Goal: Transaction & Acquisition: Purchase product/service

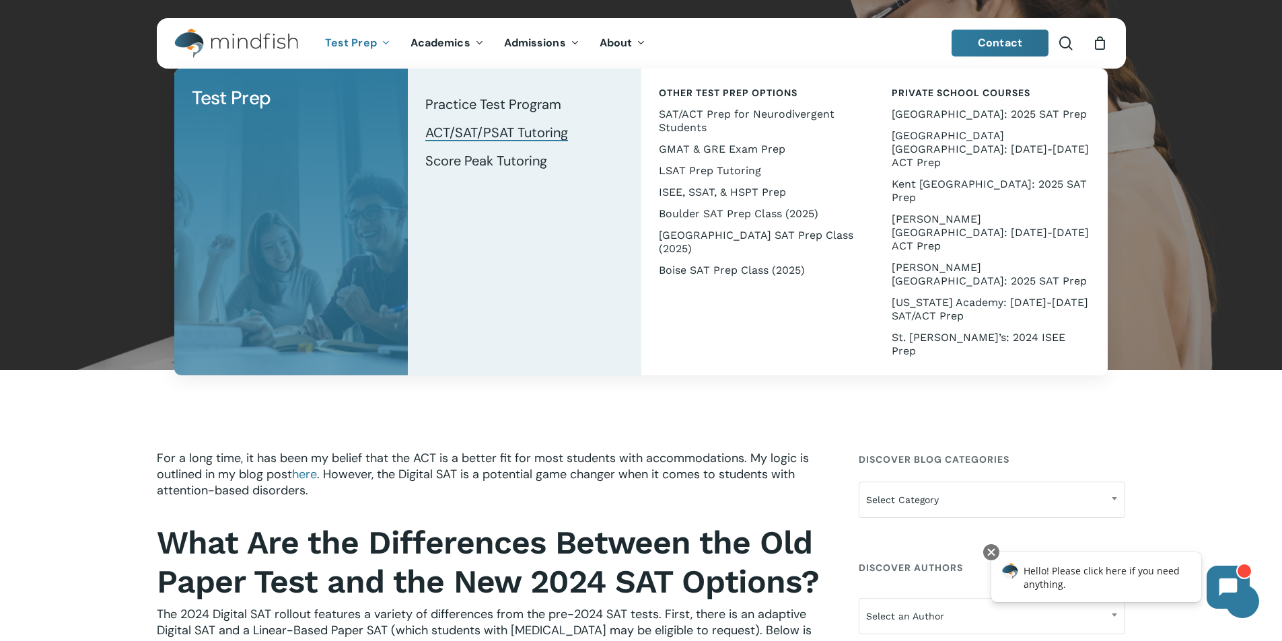
click at [532, 131] on span "ACT/SAT/PSAT Tutoring" at bounding box center [496, 132] width 143 height 17
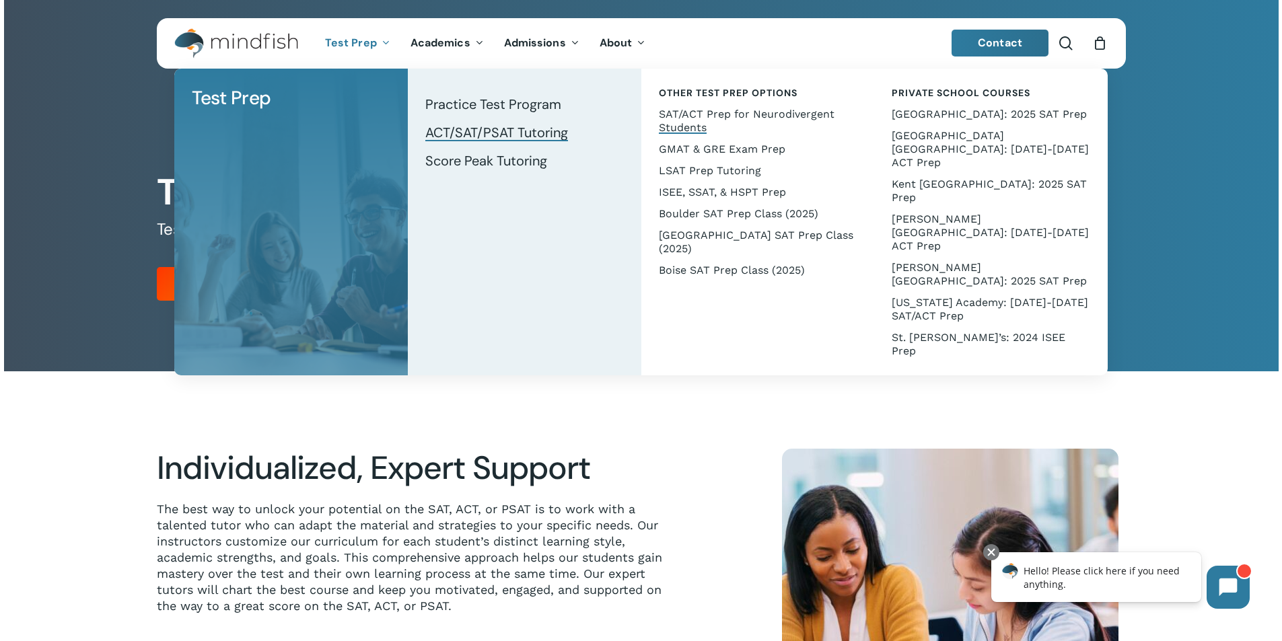
click at [763, 113] on span "SAT/ACT Prep for Neurodivergent Students" at bounding box center [747, 121] width 176 height 26
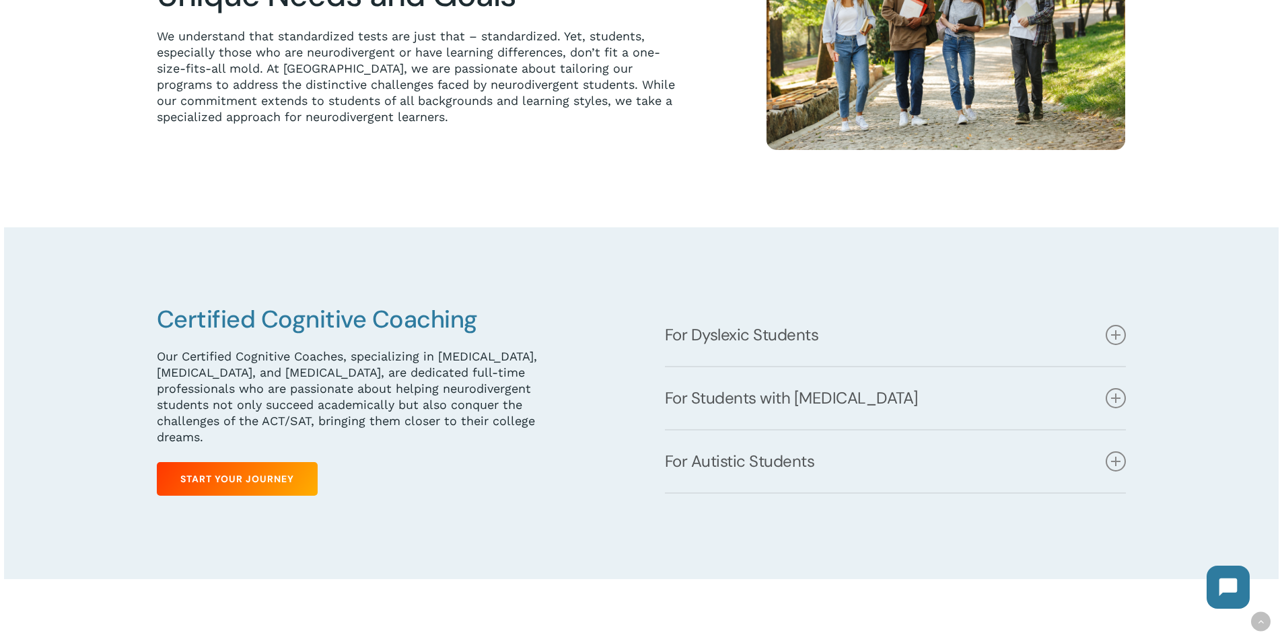
scroll to position [538, 0]
click at [777, 400] on link "For Students with [MEDICAL_DATA]" at bounding box center [895, 398] width 461 height 62
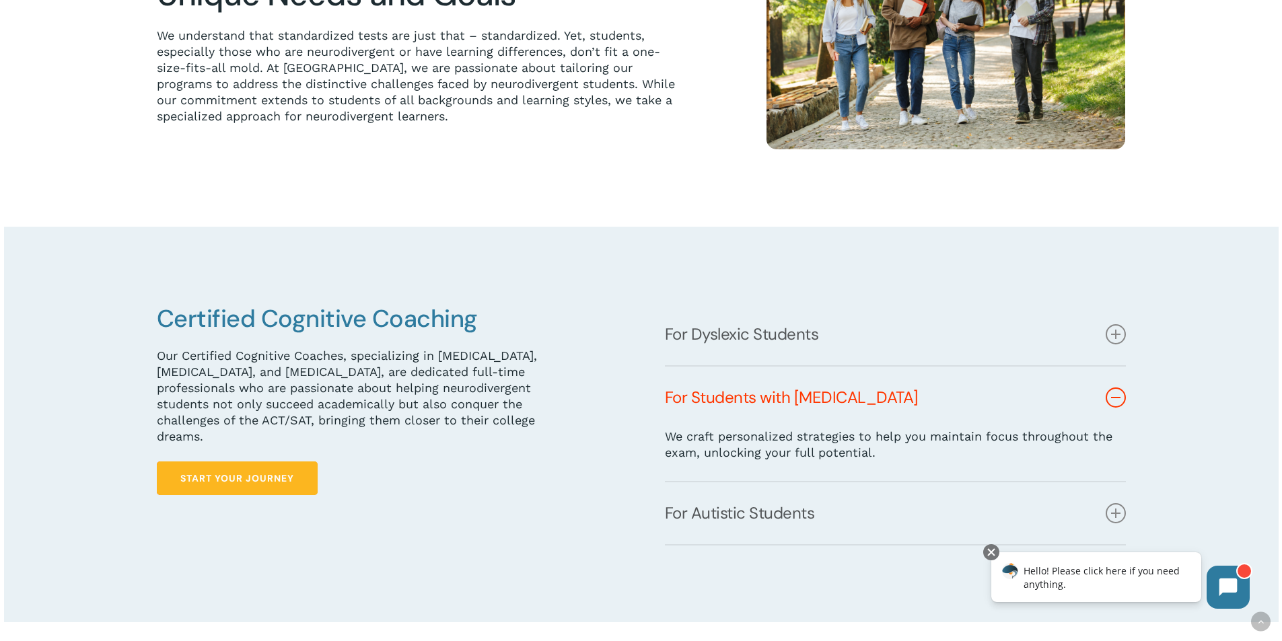
click at [229, 472] on span "Start Your Journey" at bounding box center [237, 478] width 114 height 13
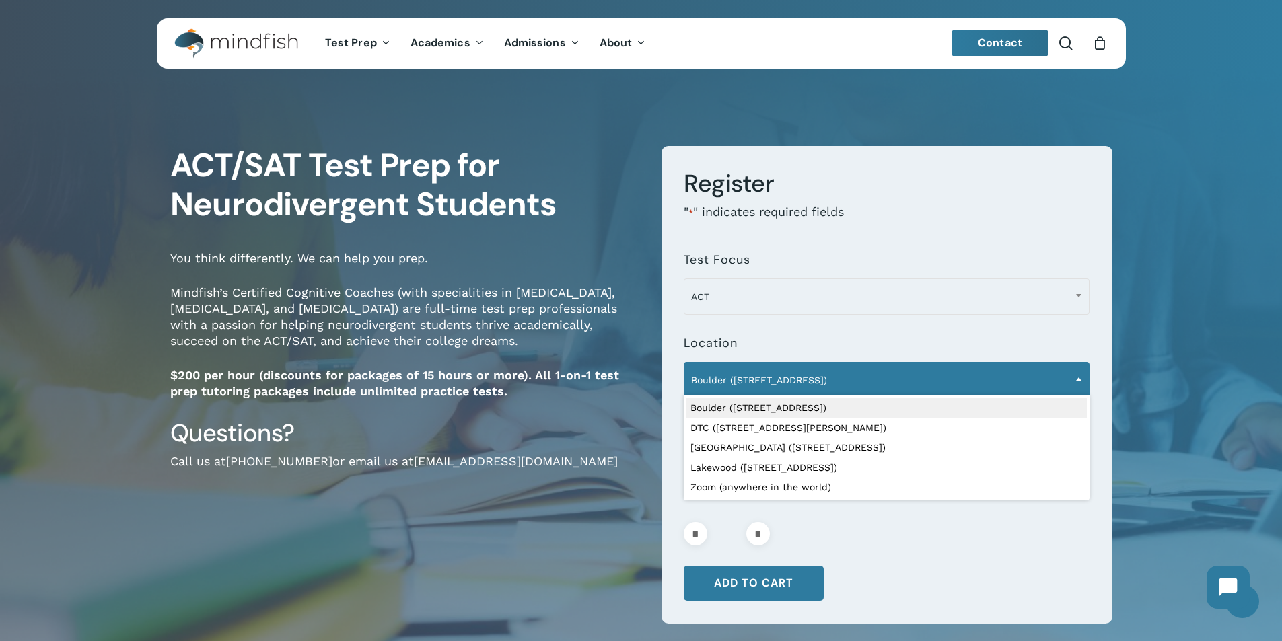
click at [1053, 374] on span "Boulder ([STREET_ADDRESS])" at bounding box center [886, 380] width 404 height 28
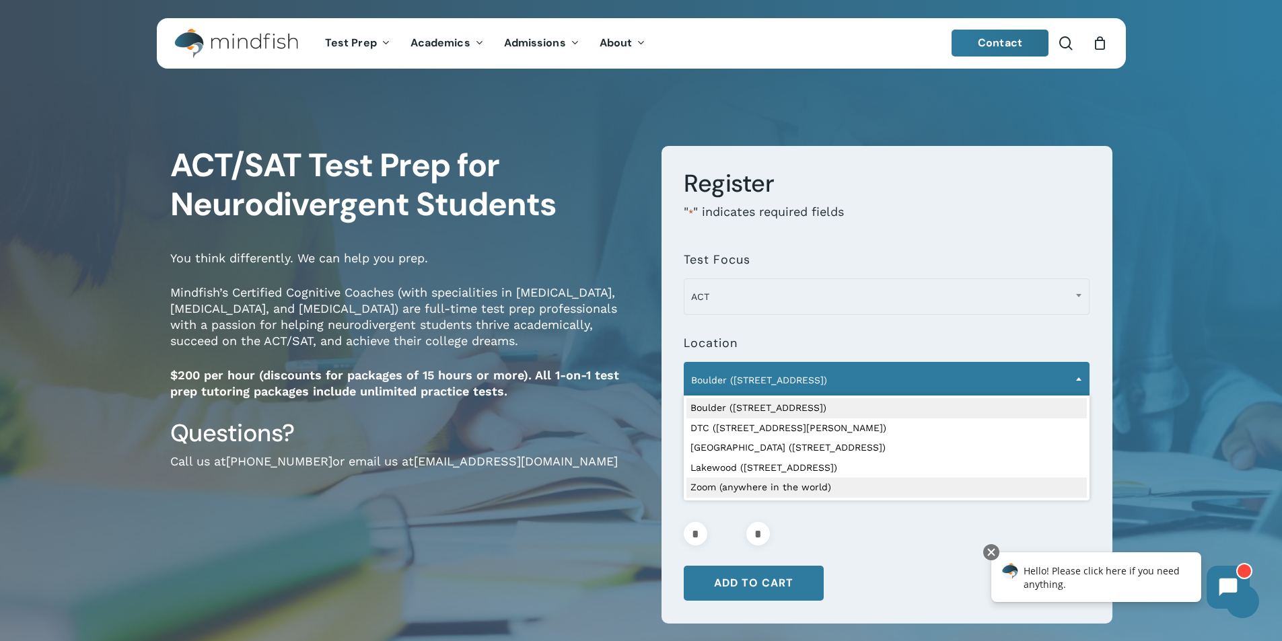
select select "**********"
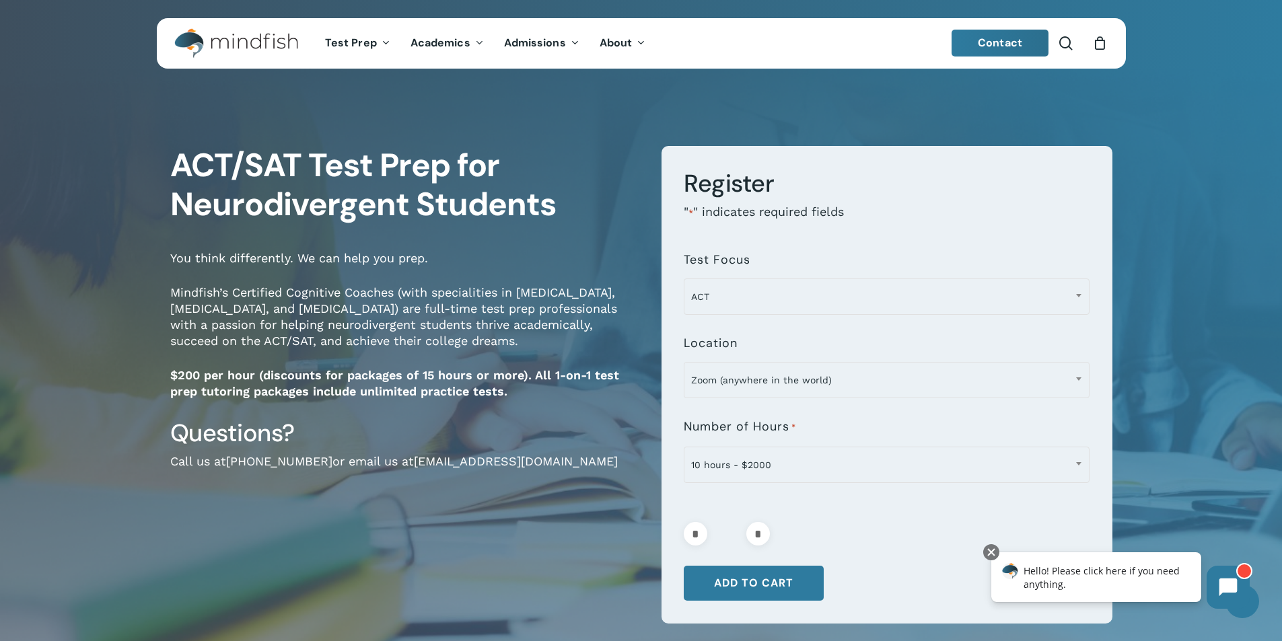
click at [841, 501] on div at bounding box center [887, 495] width 406 height 22
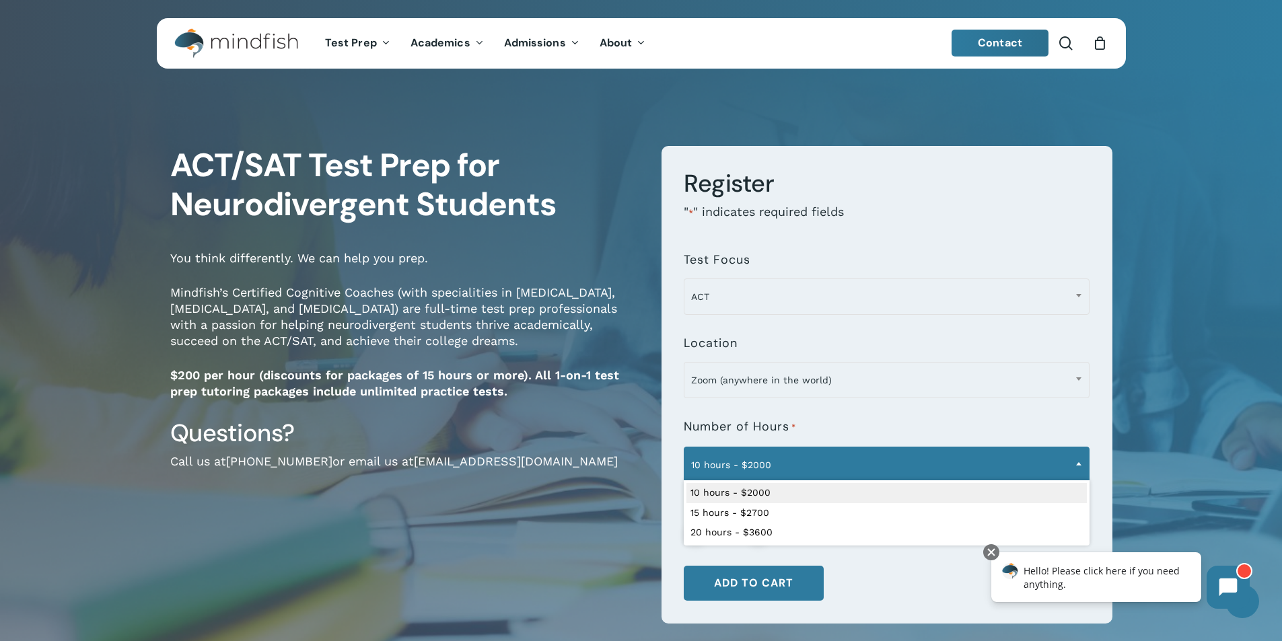
click at [1017, 462] on span "10 hours - $2000" at bounding box center [886, 465] width 404 height 28
click at [941, 579] on form "**********" at bounding box center [886, 385] width 451 height 478
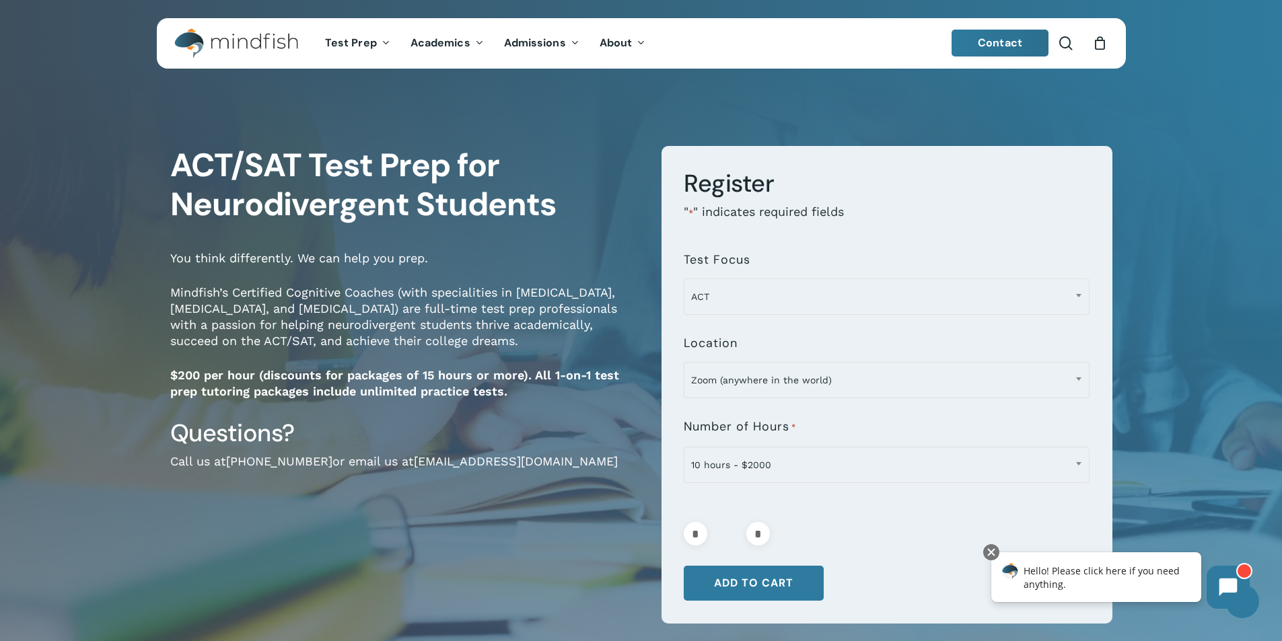
click at [792, 193] on h3 "Register" at bounding box center [887, 183] width 406 height 31
